Goal: Information Seeking & Learning: Learn about a topic

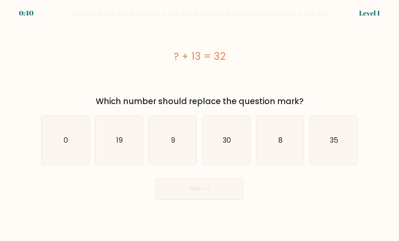
click at [112, 158] on icon "19" at bounding box center [119, 141] width 48 height 48
click at [200, 124] on input "b. 19" at bounding box center [200, 122] width 0 height 3
radio input "true"
click at [236, 196] on button "Next" at bounding box center [200, 189] width 88 height 22
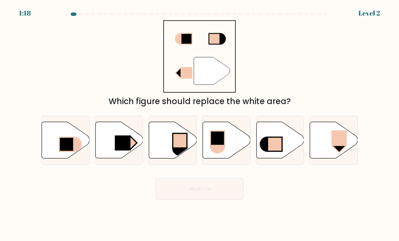
click at [126, 150] on rect at bounding box center [123, 143] width 16 height 15
click at [200, 124] on input "b." at bounding box center [200, 122] width 0 height 3
radio input "true"
click at [185, 192] on button "Next" at bounding box center [200, 189] width 88 height 22
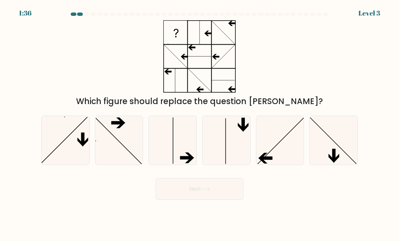
click at [71, 147] on icon at bounding box center [66, 141] width 48 height 48
click at [200, 124] on input "a." at bounding box center [200, 122] width 0 height 3
radio input "true"
click at [281, 164] on icon at bounding box center [281, 141] width 48 height 48
click at [200, 124] on input "e." at bounding box center [200, 122] width 0 height 3
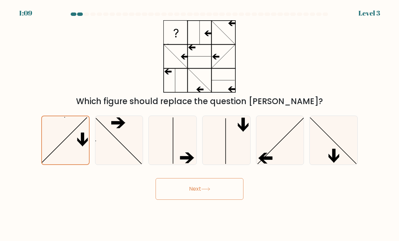
radio input "true"
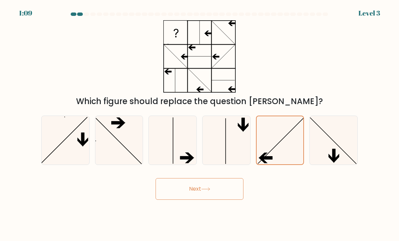
click at [222, 199] on button "Next" at bounding box center [200, 189] width 88 height 22
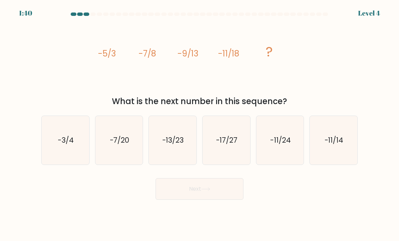
click at [183, 151] on icon "-13/23" at bounding box center [173, 141] width 48 height 48
click at [200, 124] on input "c. -13/23" at bounding box center [200, 122] width 0 height 3
radio input "true"
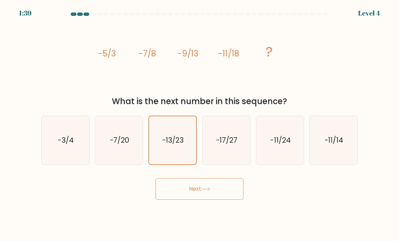
click at [198, 197] on button "Next" at bounding box center [200, 189] width 88 height 22
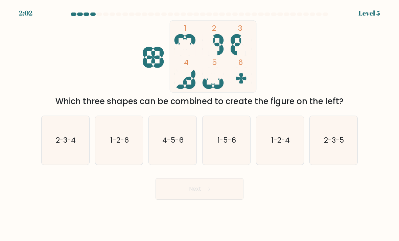
click at [219, 150] on icon "1-5-6" at bounding box center [227, 141] width 48 height 48
click at [200, 124] on input "d. 1-5-6" at bounding box center [200, 122] width 0 height 3
radio input "true"
click at [207, 191] on icon at bounding box center [205, 189] width 9 height 4
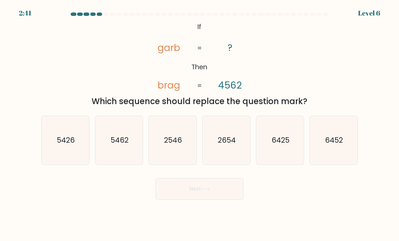
click at [221, 151] on icon "2654" at bounding box center [227, 141] width 48 height 48
click at [200, 124] on input "d. 2654" at bounding box center [200, 122] width 0 height 3
radio input "true"
click at [214, 199] on button "Next" at bounding box center [200, 189] width 88 height 22
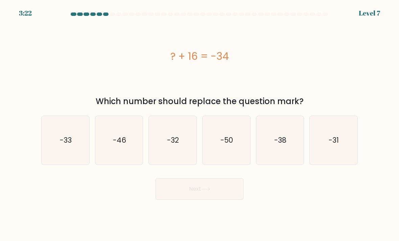
click at [228, 145] on text "-50" at bounding box center [227, 140] width 13 height 10
click at [200, 124] on input "d. -50" at bounding box center [200, 122] width 0 height 3
radio input "true"
click at [217, 194] on button "Next" at bounding box center [200, 189] width 88 height 22
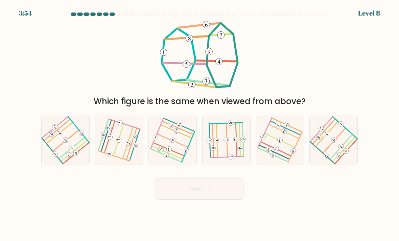
click at [291, 153] on icon at bounding box center [333, 140] width 39 height 39
click at [200, 124] on input "f." at bounding box center [200, 122] width 0 height 3
radio input "true"
click at [212, 192] on button "Next" at bounding box center [200, 189] width 88 height 22
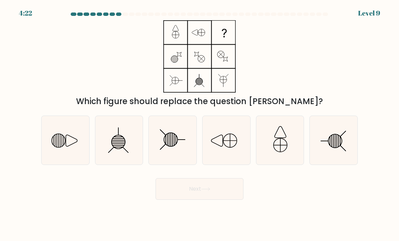
click at [49, 151] on icon at bounding box center [66, 141] width 48 height 48
click at [200, 124] on input "a." at bounding box center [200, 122] width 0 height 3
radio input "true"
click at [212, 200] on button "Next" at bounding box center [200, 189] width 88 height 22
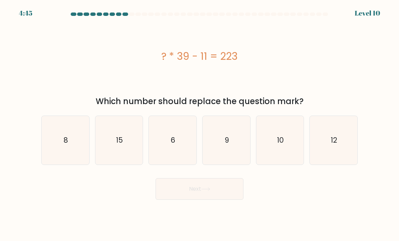
click at [171, 152] on icon "6" at bounding box center [173, 141] width 48 height 48
click at [200, 124] on input "c. 6" at bounding box center [200, 122] width 0 height 3
radio input "true"
click at [202, 194] on button "Next" at bounding box center [200, 189] width 88 height 22
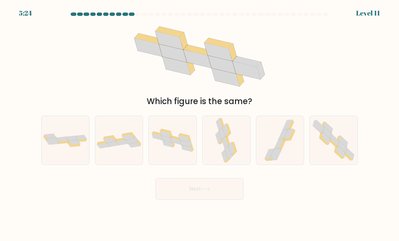
click at [291, 134] on icon at bounding box center [329, 128] width 9 height 12
click at [200, 124] on input "f." at bounding box center [200, 122] width 0 height 3
radio input "true"
click at [215, 198] on button "Next" at bounding box center [200, 189] width 88 height 22
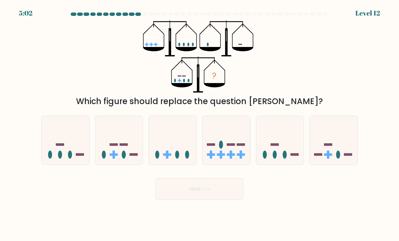
click at [115, 165] on div at bounding box center [119, 140] width 48 height 49
click at [200, 124] on input "b." at bounding box center [200, 122] width 0 height 3
radio input "true"
click at [201, 196] on button "Next" at bounding box center [200, 189] width 88 height 22
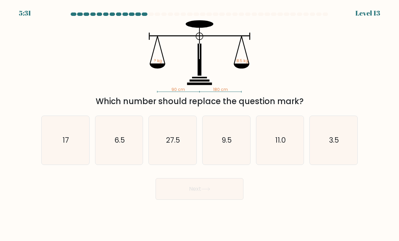
click at [71, 156] on icon "17" at bounding box center [66, 141] width 48 height 48
click at [200, 124] on input "a. 17" at bounding box center [200, 122] width 0 height 3
radio input "true"
click at [218, 200] on button "Next" at bounding box center [200, 189] width 88 height 22
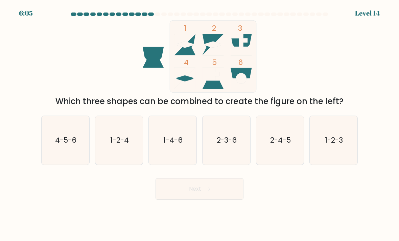
click at [120, 156] on icon "1-2-4" at bounding box center [119, 141] width 48 height 48
click at [200, 124] on input "b. 1-2-4" at bounding box center [200, 122] width 0 height 3
radio input "true"
click at [179, 200] on button "Next" at bounding box center [200, 189] width 88 height 22
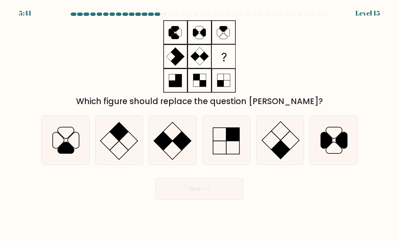
click at [112, 162] on icon at bounding box center [119, 141] width 48 height 48
click at [200, 124] on input "b." at bounding box center [200, 122] width 0 height 3
radio input "true"
click at [224, 193] on button "Next" at bounding box center [200, 189] width 88 height 22
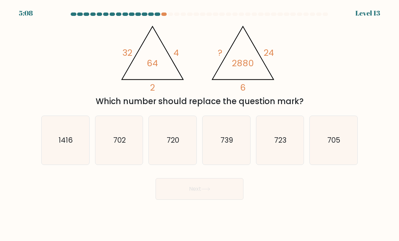
click at [186, 156] on icon "720" at bounding box center [173, 141] width 48 height 48
click at [200, 124] on input "c. 720" at bounding box center [200, 122] width 0 height 3
radio input "true"
click at [196, 197] on button "Next" at bounding box center [200, 189] width 88 height 22
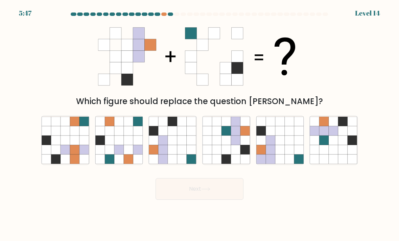
click at [161, 155] on icon at bounding box center [163, 149] width 9 height 9
click at [200, 124] on input "c." at bounding box center [200, 122] width 0 height 3
radio input "true"
click at [209, 200] on button "Next" at bounding box center [200, 189] width 88 height 22
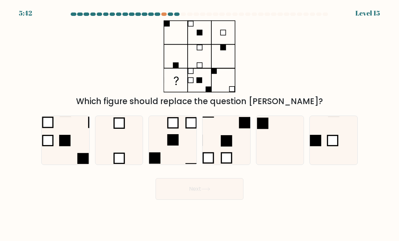
click at [291, 146] on rect at bounding box center [333, 141] width 10 height 10
click at [200, 124] on input "f." at bounding box center [200, 122] width 0 height 3
radio input "true"
click at [219, 200] on button "Next" at bounding box center [200, 189] width 88 height 22
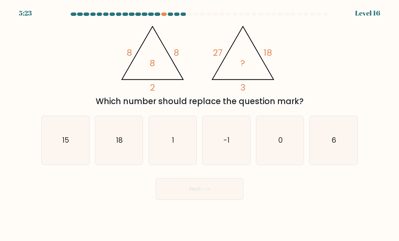
click at [69, 145] on text "15" at bounding box center [66, 140] width 7 height 10
click at [200, 124] on input "a. 15" at bounding box center [200, 122] width 0 height 3
radio input "true"
click at [201, 195] on button "Next" at bounding box center [200, 189] width 88 height 22
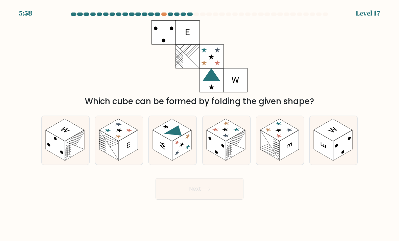
click at [166, 148] on rect at bounding box center [162, 145] width 19 height 30
click at [200, 124] on input "c." at bounding box center [200, 122] width 0 height 3
radio input "true"
click at [198, 198] on button "Next" at bounding box center [200, 189] width 88 height 22
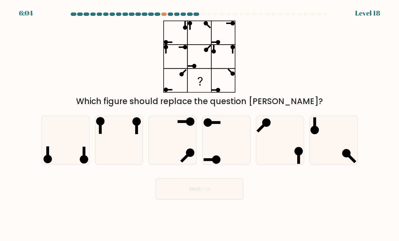
click at [137, 150] on icon at bounding box center [119, 141] width 48 height 48
click at [200, 124] on input "b." at bounding box center [200, 122] width 0 height 3
radio input "true"
click at [208, 200] on button "Next" at bounding box center [200, 189] width 88 height 22
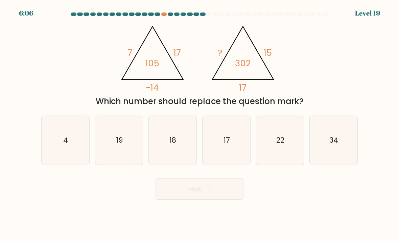
click at [125, 160] on icon "19" at bounding box center [119, 141] width 48 height 48
click at [200, 124] on input "b. 19" at bounding box center [200, 122] width 0 height 3
radio input "true"
click at [191, 199] on button "Next" at bounding box center [200, 189] width 88 height 22
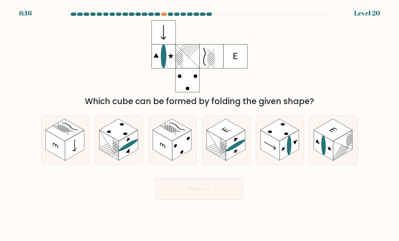
click at [291, 164] on icon at bounding box center [334, 140] width 48 height 49
click at [200, 124] on input "f." at bounding box center [200, 122] width 0 height 3
radio input "true"
click at [177, 141] on rect at bounding box center [172, 130] width 39 height 22
click at [200, 124] on input "c." at bounding box center [200, 122] width 0 height 3
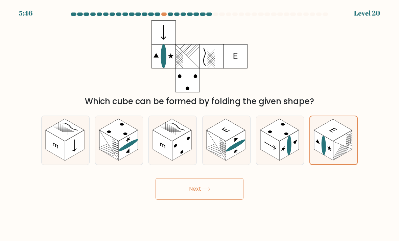
radio input "true"
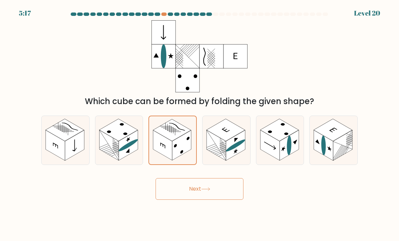
click at [69, 149] on rect at bounding box center [74, 145] width 19 height 30
click at [200, 124] on input "a." at bounding box center [200, 122] width 0 height 3
radio input "true"
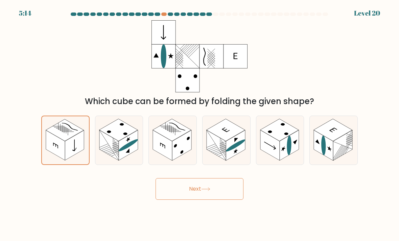
click at [208, 191] on icon at bounding box center [205, 189] width 9 height 4
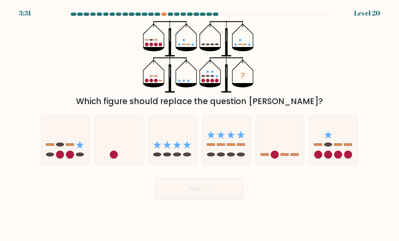
click at [160, 157] on icon at bounding box center [173, 141] width 48 height 40
click at [200, 124] on input "c." at bounding box center [200, 122] width 0 height 3
radio input "true"
click at [82, 155] on icon at bounding box center [66, 141] width 48 height 40
click at [200, 124] on input "a." at bounding box center [200, 122] width 0 height 3
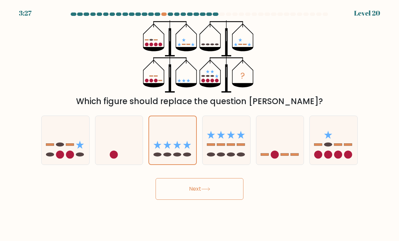
radio input "true"
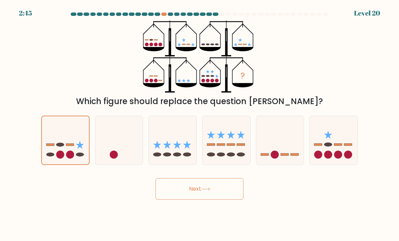
click at [196, 200] on button "Next" at bounding box center [200, 189] width 88 height 22
click at [192, 200] on button "Next" at bounding box center [200, 189] width 88 height 22
click at [196, 209] on body "2:42 Level 20" at bounding box center [199, 120] width 399 height 241
click at [182, 200] on button "Next" at bounding box center [200, 189] width 88 height 22
click at [199, 199] on button "Next" at bounding box center [200, 189] width 88 height 22
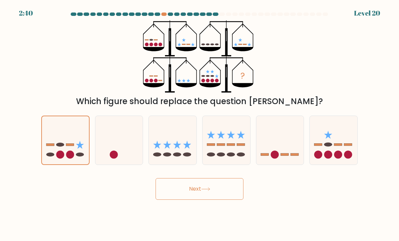
scroll to position [8, 0]
click at [210, 182] on button "Next" at bounding box center [200, 189] width 88 height 22
click at [198, 185] on button "Next" at bounding box center [200, 189] width 88 height 22
click at [282, 157] on icon at bounding box center [281, 141] width 48 height 40
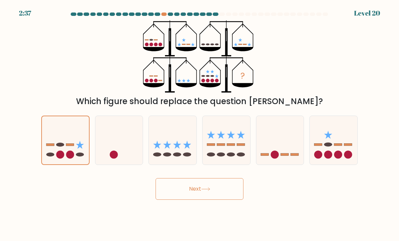
click at [200, 124] on input "e." at bounding box center [200, 122] width 0 height 3
radio input "true"
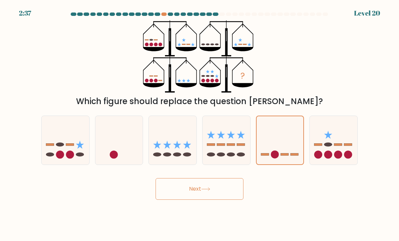
click at [282, 157] on icon at bounding box center [280, 140] width 47 height 39
click at [200, 124] on input "e." at bounding box center [200, 122] width 0 height 3
click at [226, 160] on icon at bounding box center [227, 141] width 48 height 40
click at [200, 124] on input "d." at bounding box center [200, 122] width 0 height 3
radio input "true"
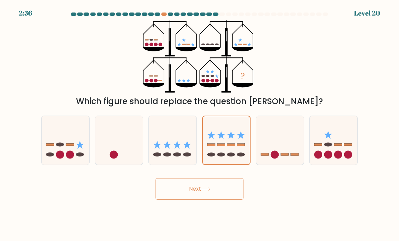
click at [291, 159] on circle at bounding box center [348, 155] width 8 height 8
click at [200, 124] on input "f." at bounding box center [200, 122] width 0 height 3
radio input "true"
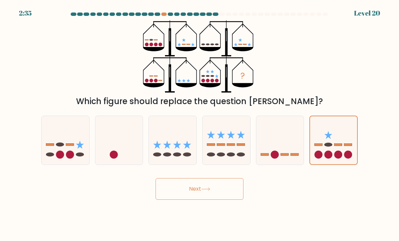
click at [202, 198] on button "Next" at bounding box center [200, 189] width 88 height 22
click at [176, 160] on icon at bounding box center [173, 141] width 48 height 40
click at [200, 124] on input "c." at bounding box center [200, 122] width 0 height 3
radio input "true"
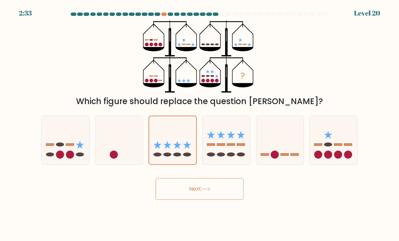
click at [204, 191] on icon at bounding box center [206, 189] width 8 height 3
click at [202, 194] on button "Next" at bounding box center [200, 189] width 88 height 22
click at [206, 200] on button "Next" at bounding box center [200, 189] width 88 height 22
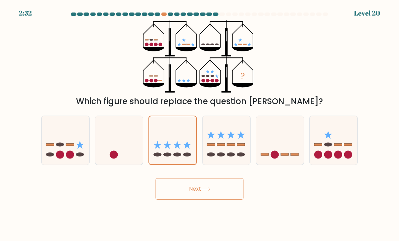
click at [204, 200] on button "Next" at bounding box center [200, 189] width 88 height 22
click at [62, 139] on icon at bounding box center [66, 141] width 48 height 40
click at [200, 124] on input "a." at bounding box center [200, 122] width 0 height 3
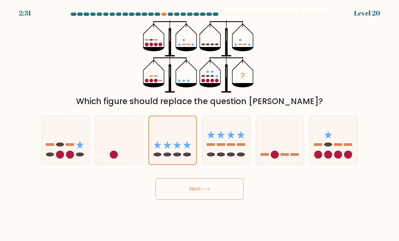
radio input "true"
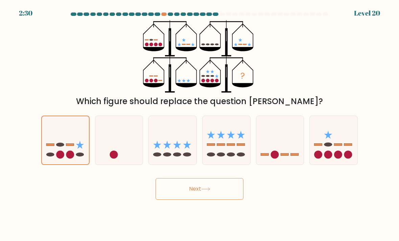
click at [208, 195] on button "Next" at bounding box center [200, 189] width 88 height 22
click at [208, 194] on button "Next" at bounding box center [200, 189] width 88 height 22
click at [203, 187] on icon at bounding box center [205, 189] width 9 height 4
click at [202, 190] on button "Next" at bounding box center [200, 189] width 88 height 22
